Goal: Task Accomplishment & Management: Manage account settings

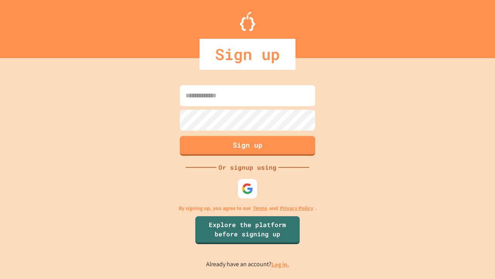
click at [281, 264] on link "Log in." at bounding box center [281, 264] width 18 height 8
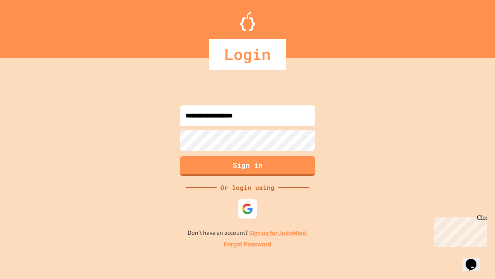
type input "**********"
